Goal: Task Accomplishment & Management: Manage account settings

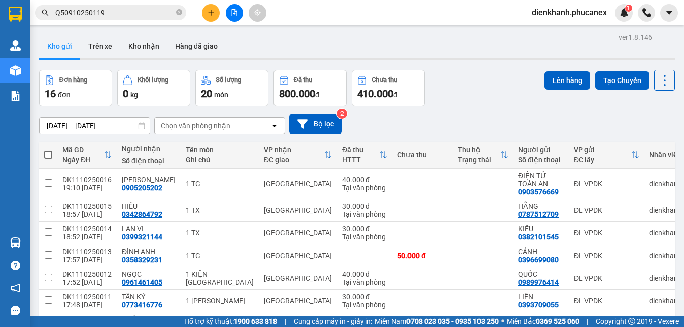
click at [48, 149] on th at bounding box center [48, 155] width 18 height 27
click at [49, 156] on span at bounding box center [48, 155] width 8 height 8
click at [48, 150] on input "checkbox" at bounding box center [48, 150] width 0 height 0
checkbox input "true"
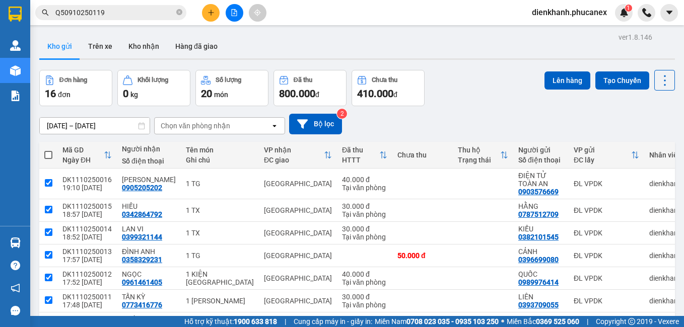
checkbox input "true"
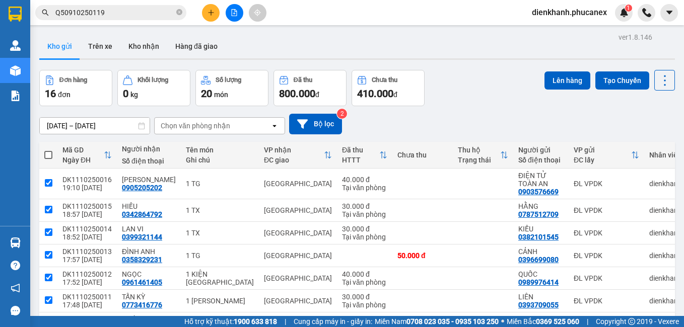
checkbox input "true"
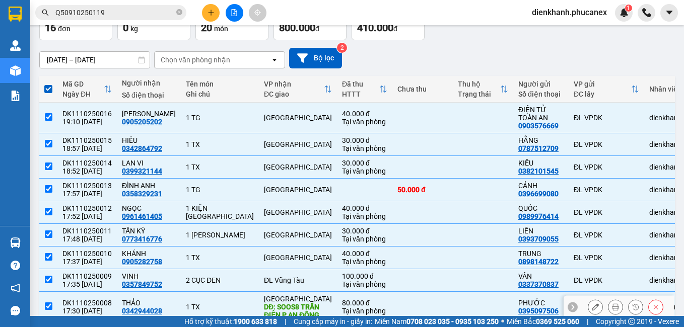
scroll to position [140, 0]
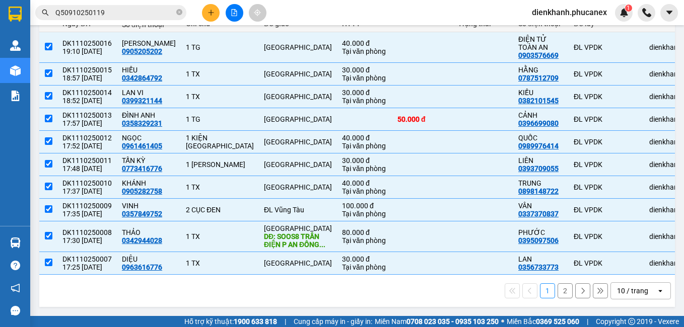
click at [624, 291] on div "10 / trang" at bounding box center [632, 291] width 31 height 10
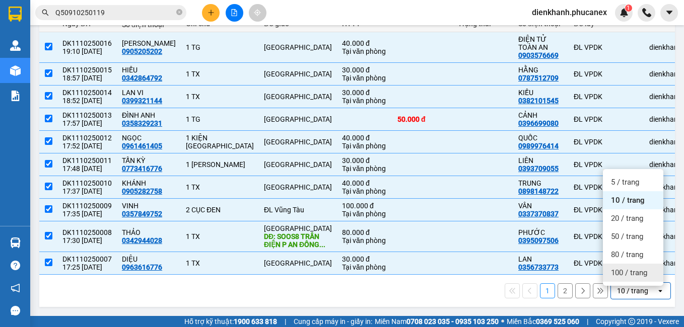
click at [620, 268] on span "100 / trang" at bounding box center [629, 273] width 36 height 10
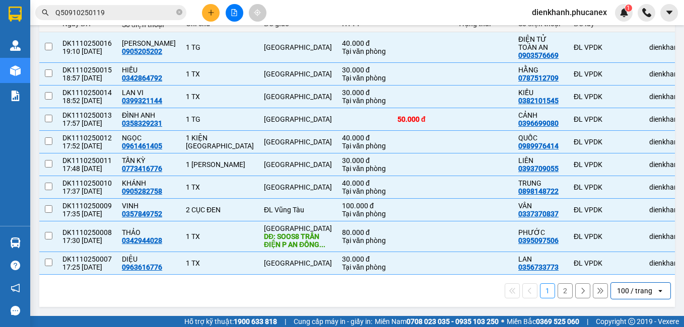
checkbox input "false"
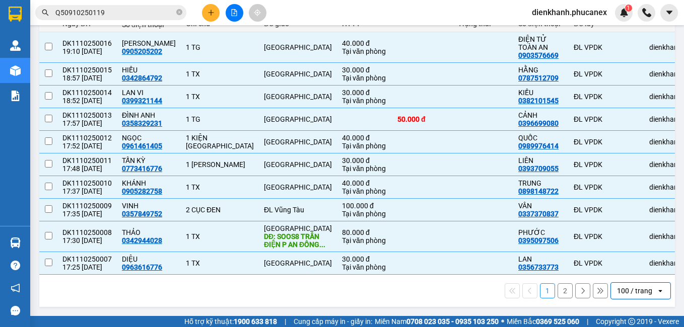
checkbox input "false"
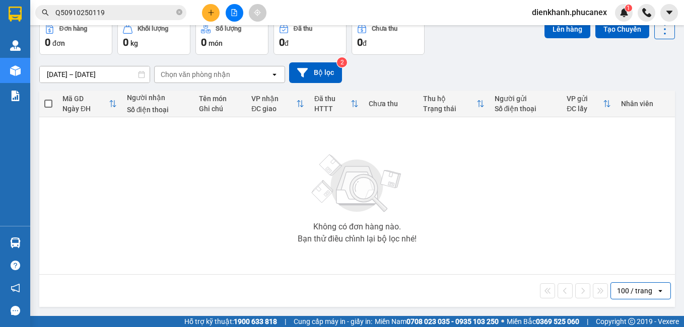
scroll to position [0, 0]
